Goal: Transaction & Acquisition: Purchase product/service

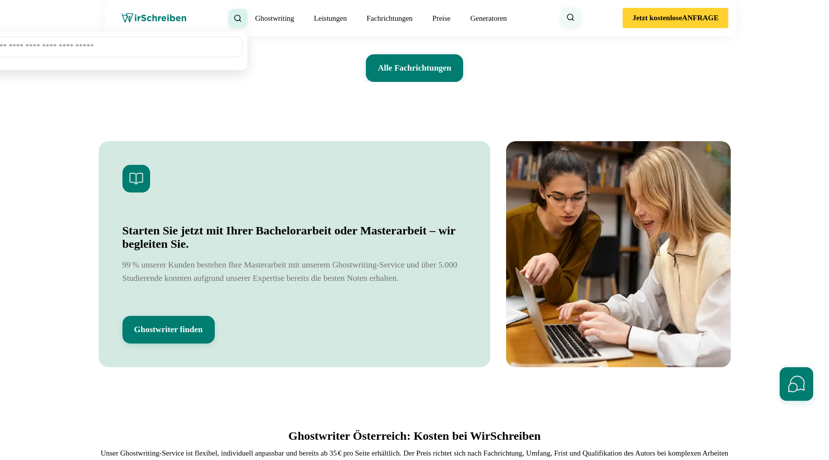
scroll to position [2169, 0]
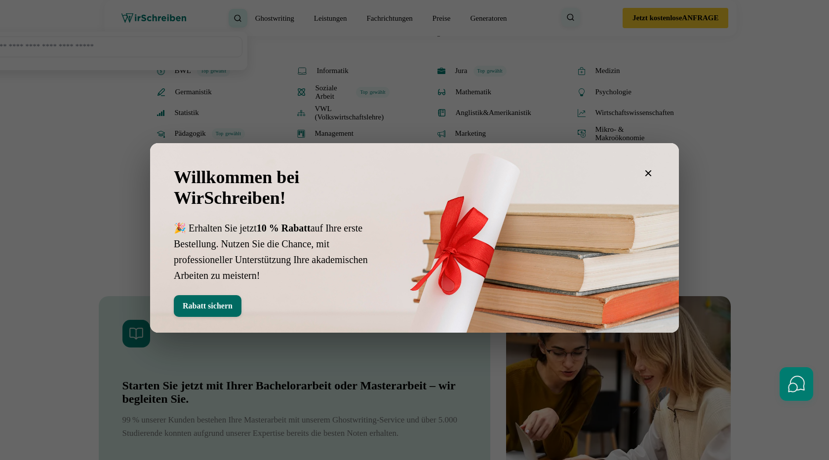
click at [238, 309] on button "Rabatt sichern" at bounding box center [208, 306] width 68 height 22
click at [0, 0] on icon at bounding box center [0, 0] width 0 height 0
click at [231, 303] on button "Rabatt sichern" at bounding box center [208, 306] width 68 height 22
click at [0, 0] on icon at bounding box center [0, 0] width 0 height 0
